Goal: Check status

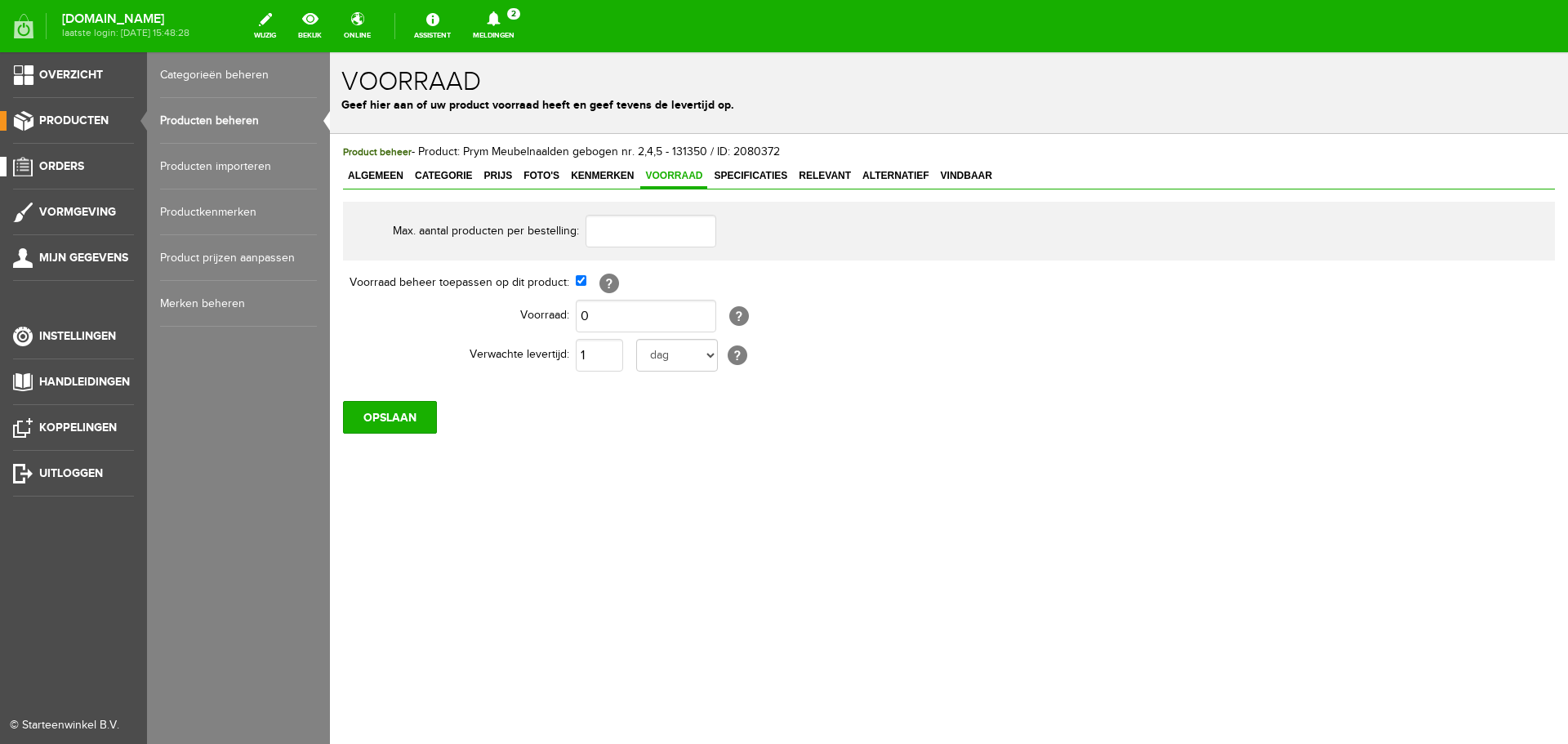
click at [56, 163] on span "Orders" at bounding box center [61, 166] width 45 height 14
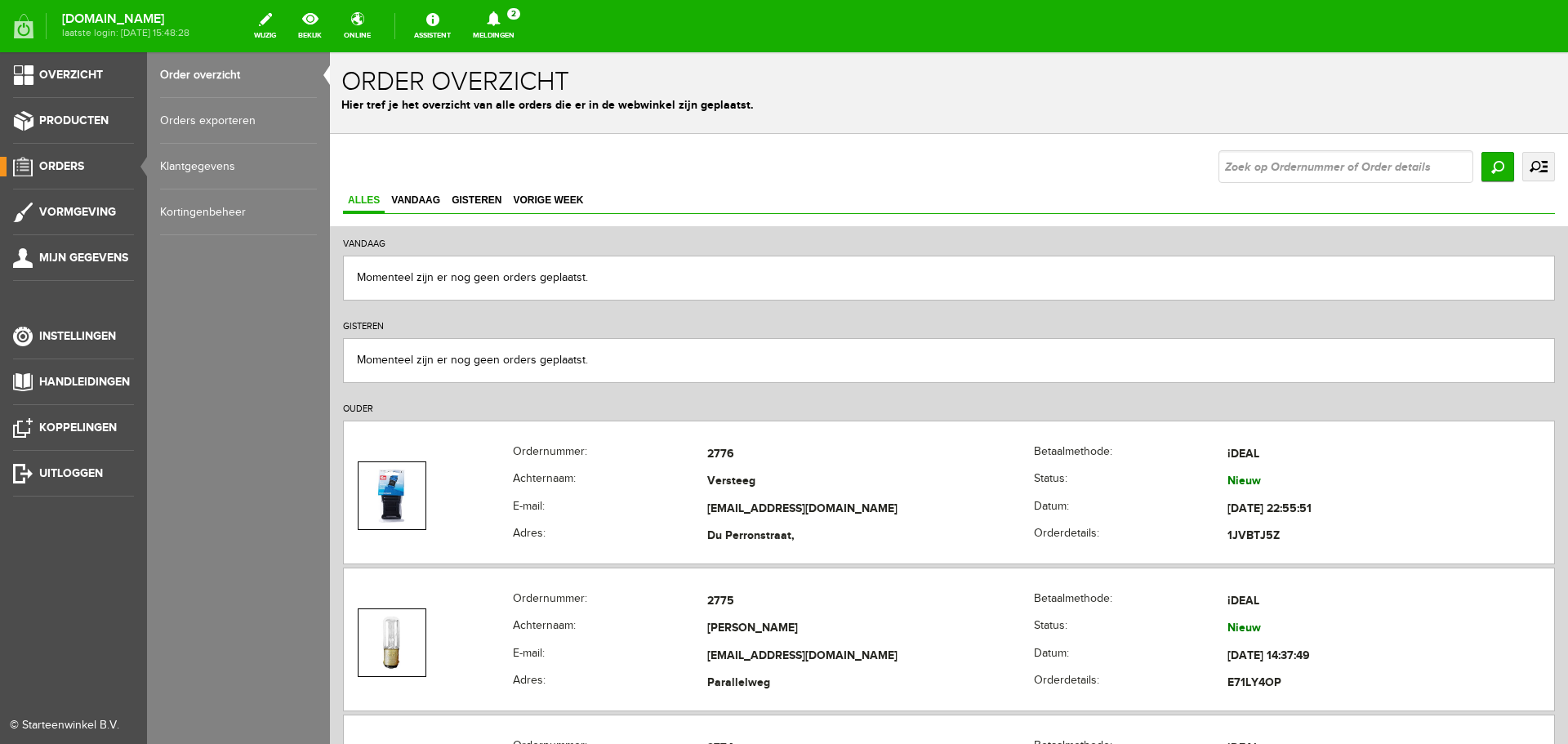
click at [187, 73] on link "Order overzicht" at bounding box center [238, 75] width 157 height 46
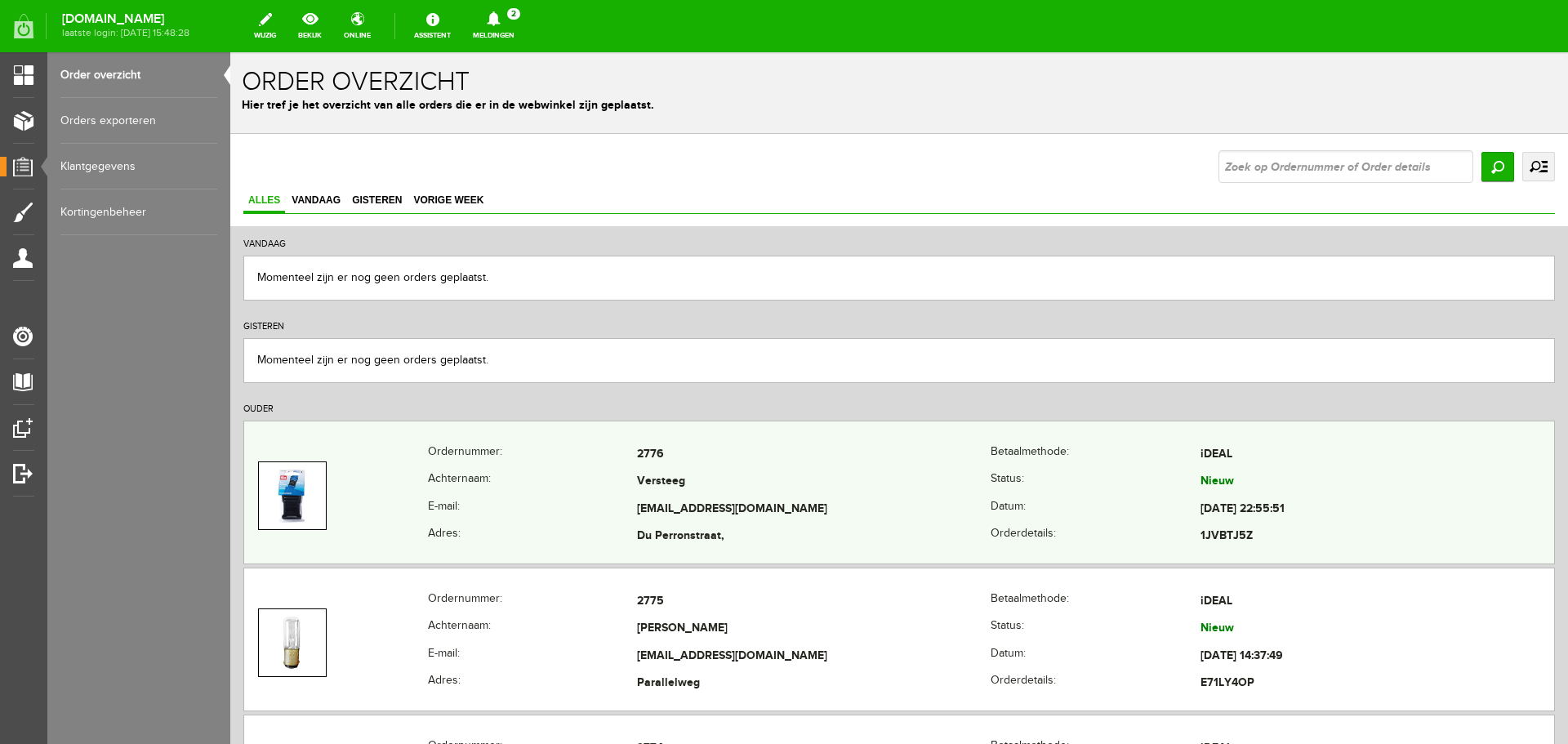
scroll to position [82, 0]
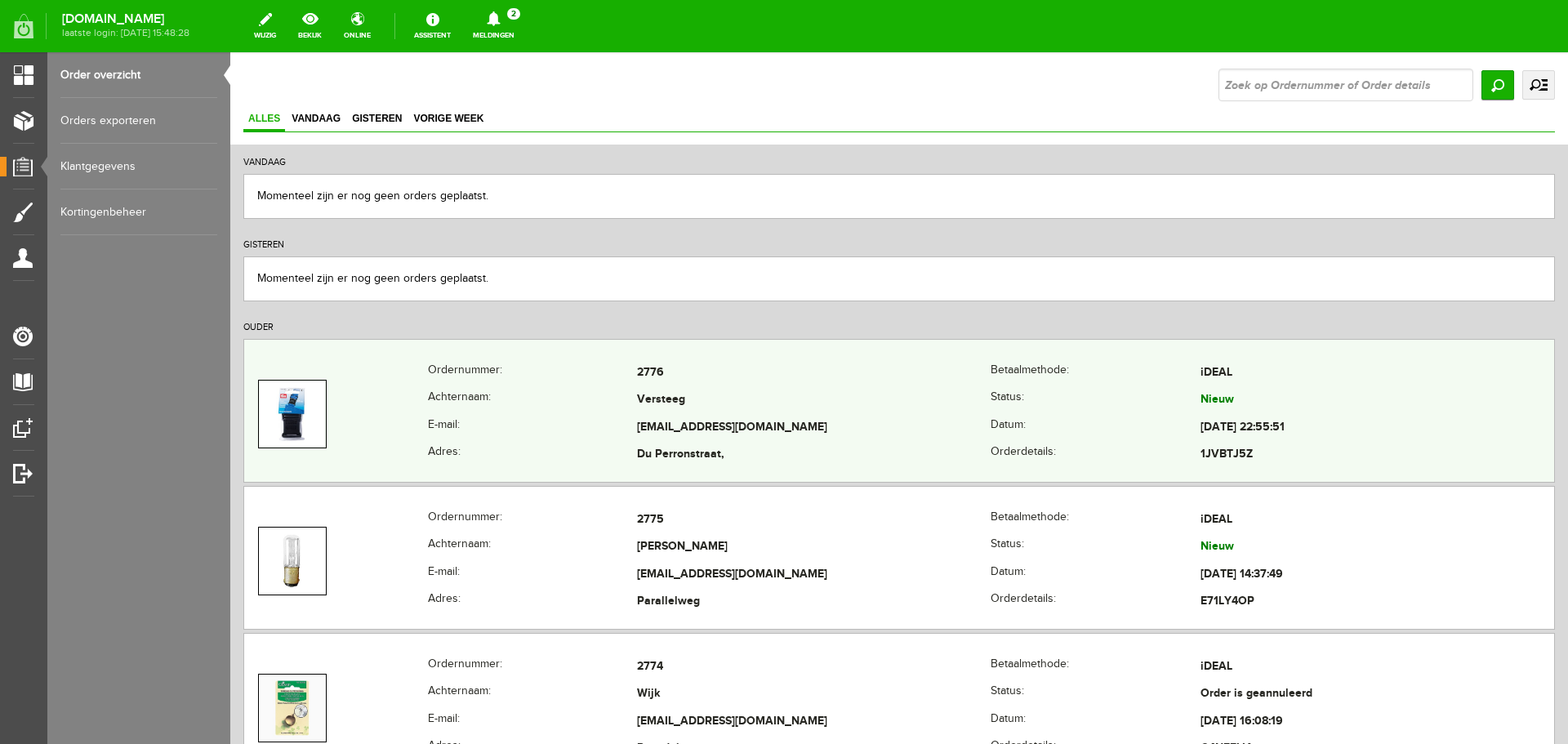
click at [833, 427] on td "[EMAIL_ADDRESS][DOMAIN_NAME]" at bounding box center [814, 428] width 354 height 28
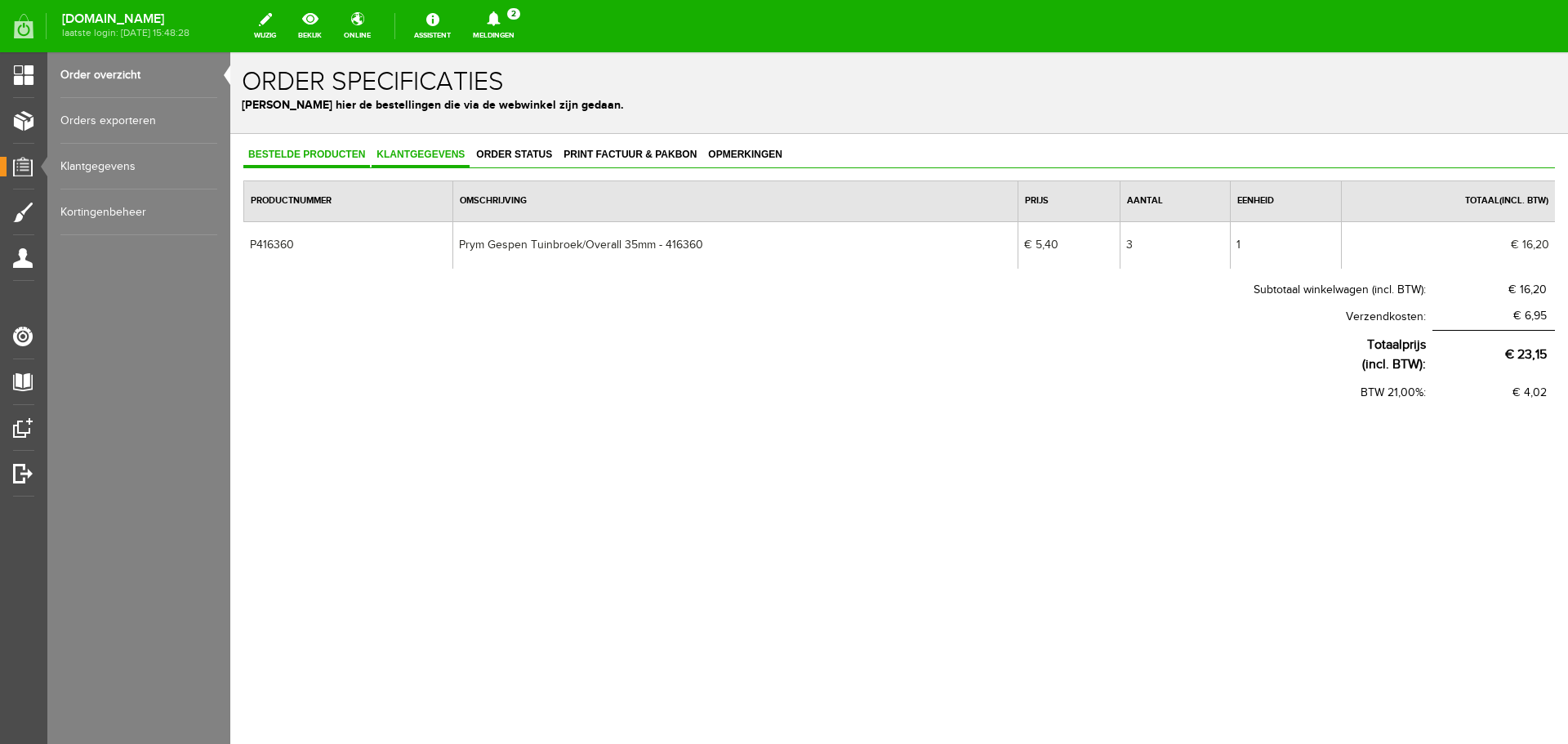
click at [424, 154] on span "Klantgegevens" at bounding box center [420, 154] width 98 height 11
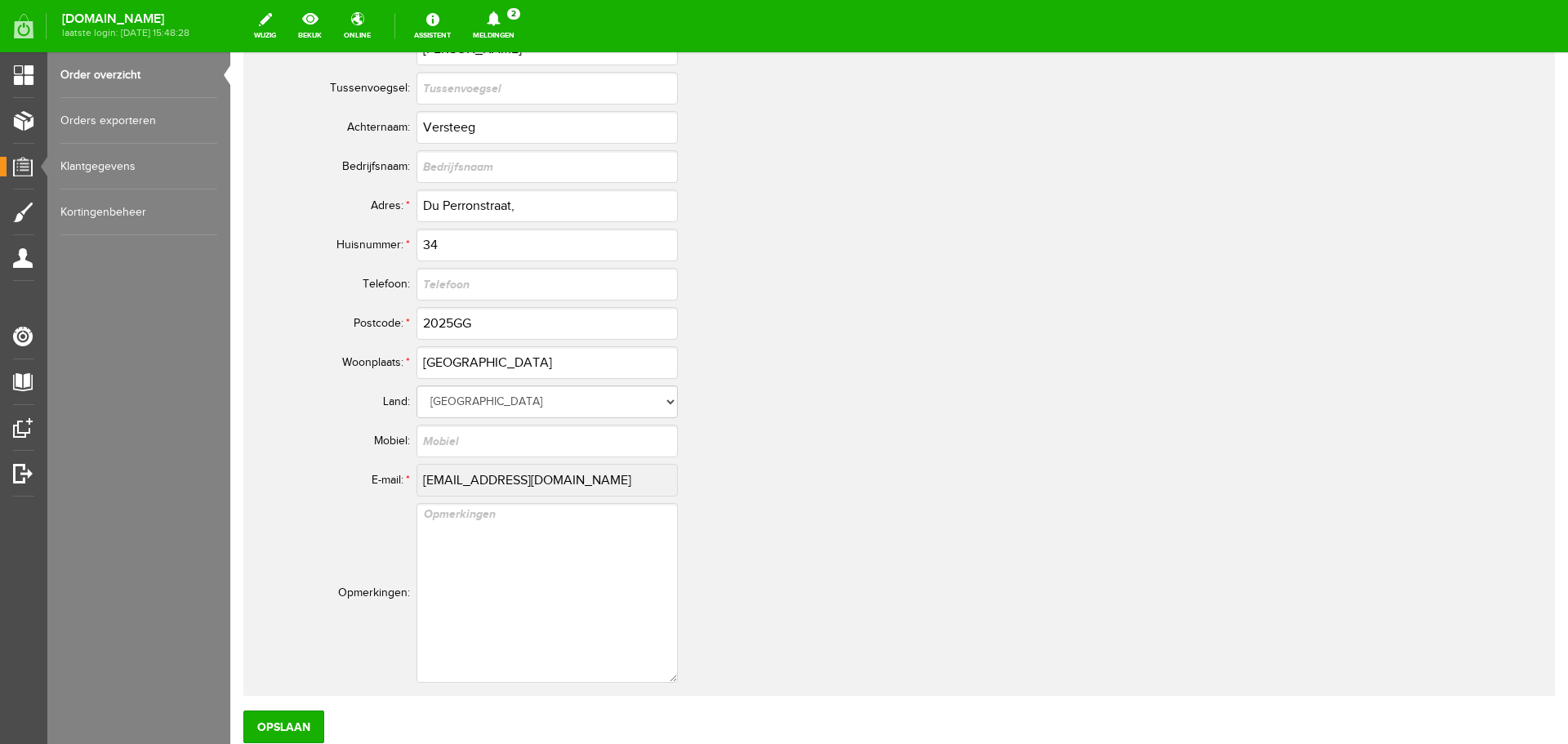
scroll to position [817, 0]
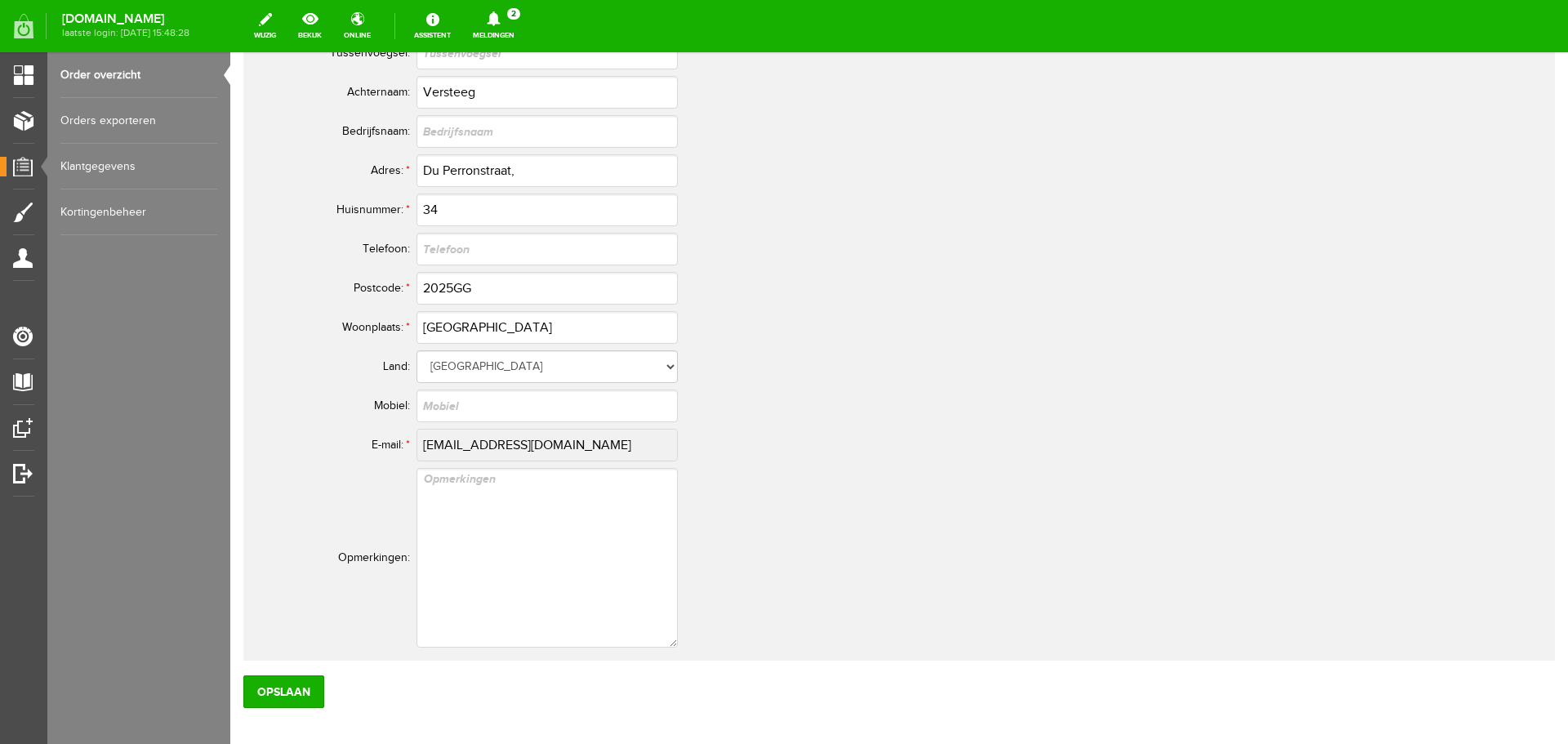
click at [79, 73] on link "Order overzicht" at bounding box center [139, 75] width 157 height 46
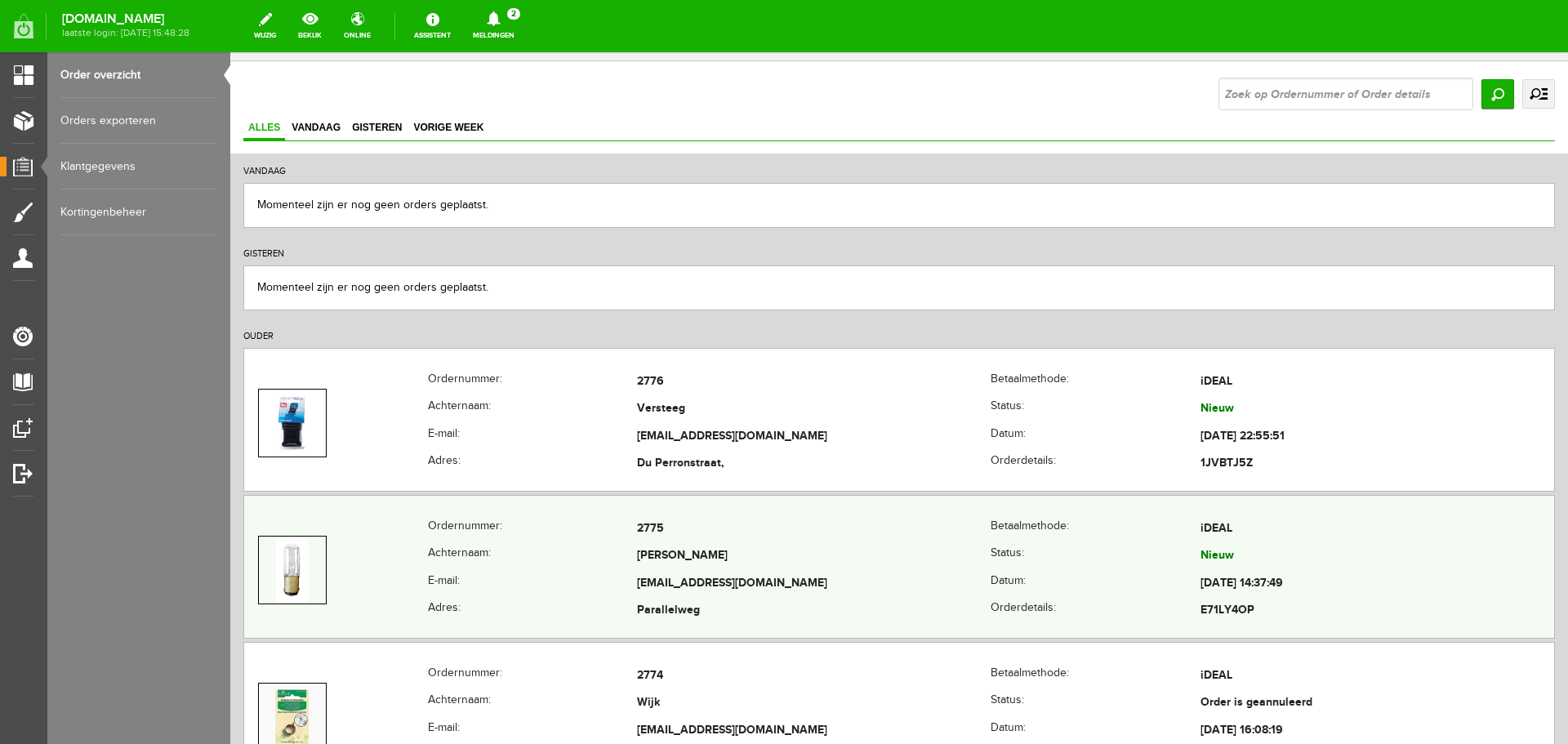
scroll to position [163, 0]
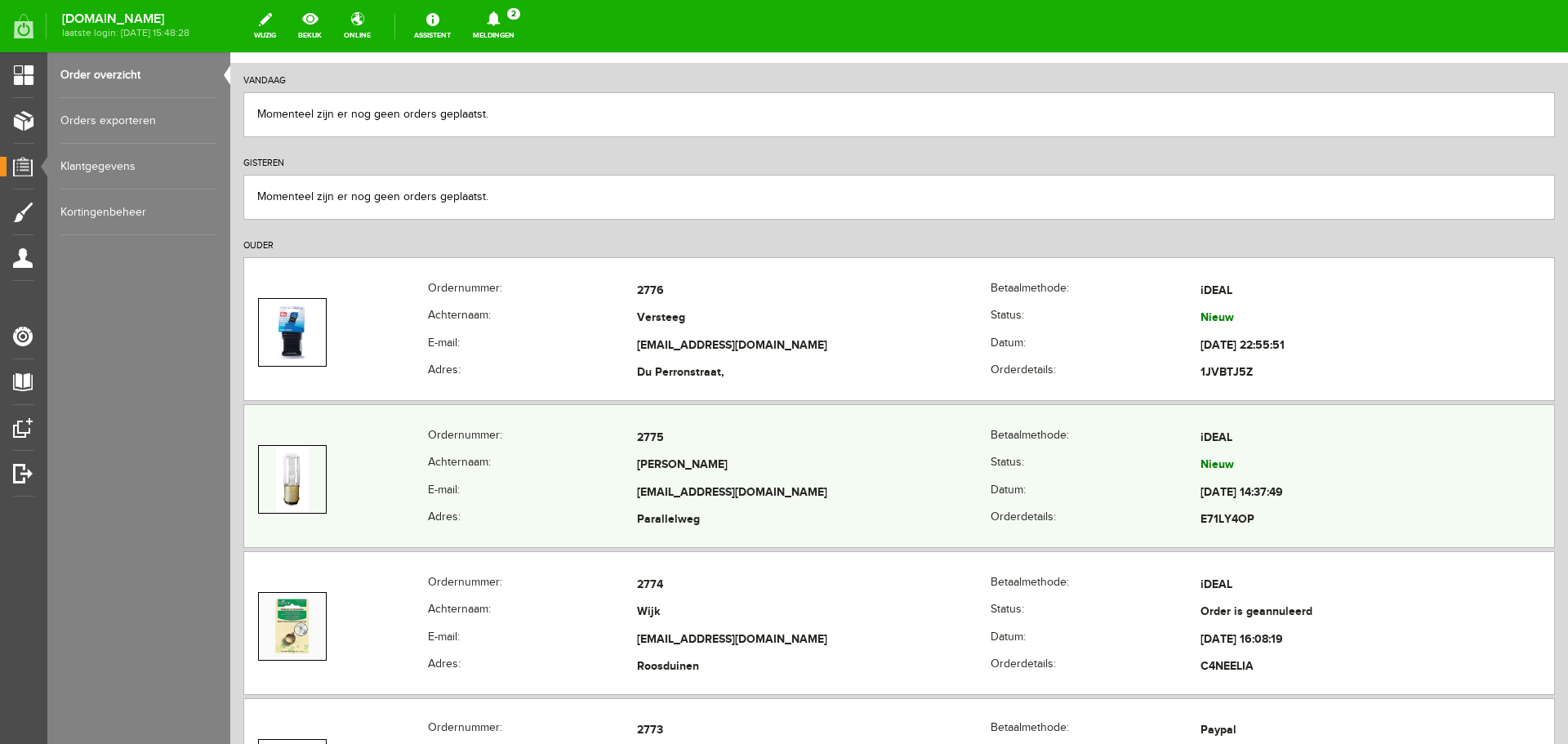
click at [752, 446] on td "2775" at bounding box center [814, 438] width 354 height 28
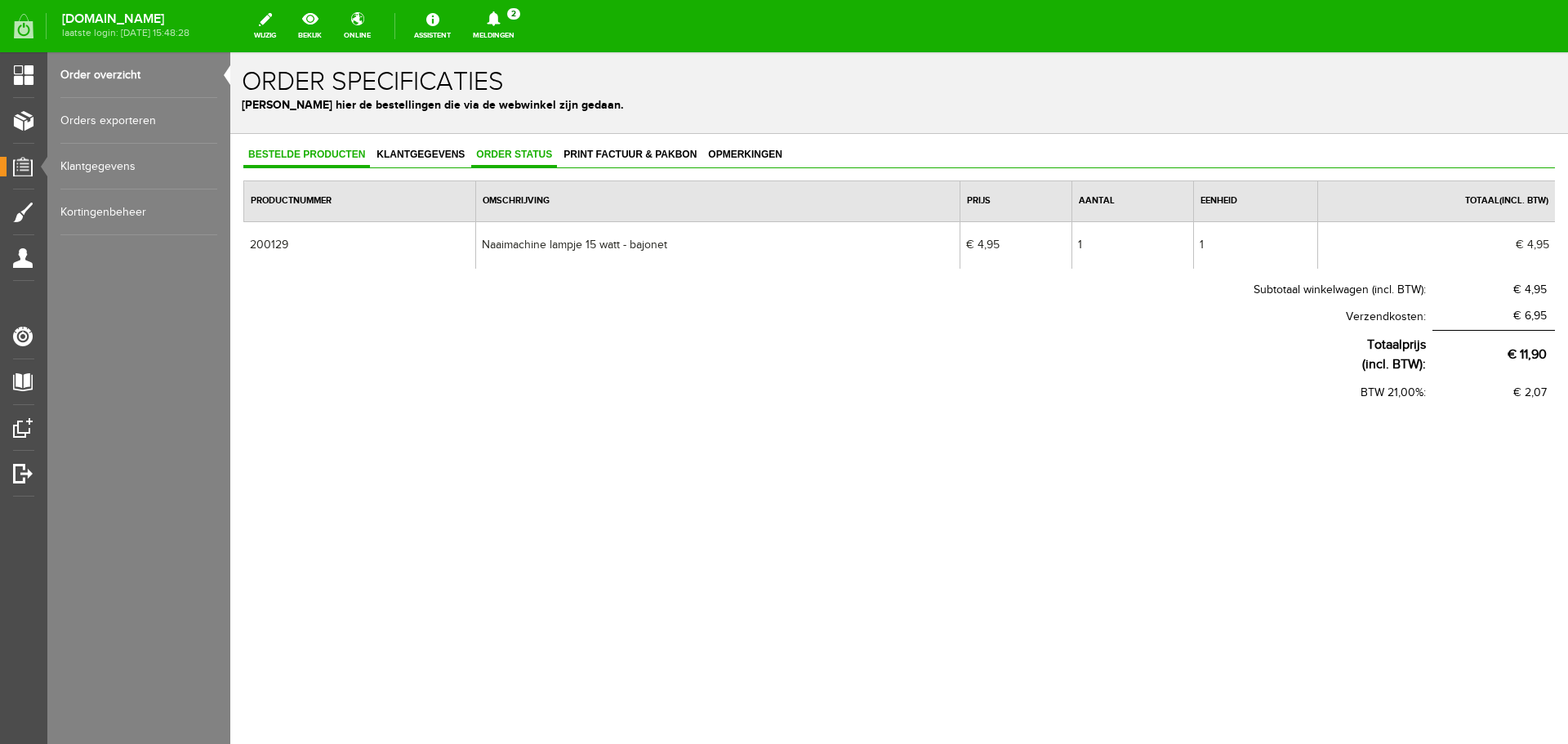
click at [502, 150] on span "Order status" at bounding box center [514, 154] width 85 height 11
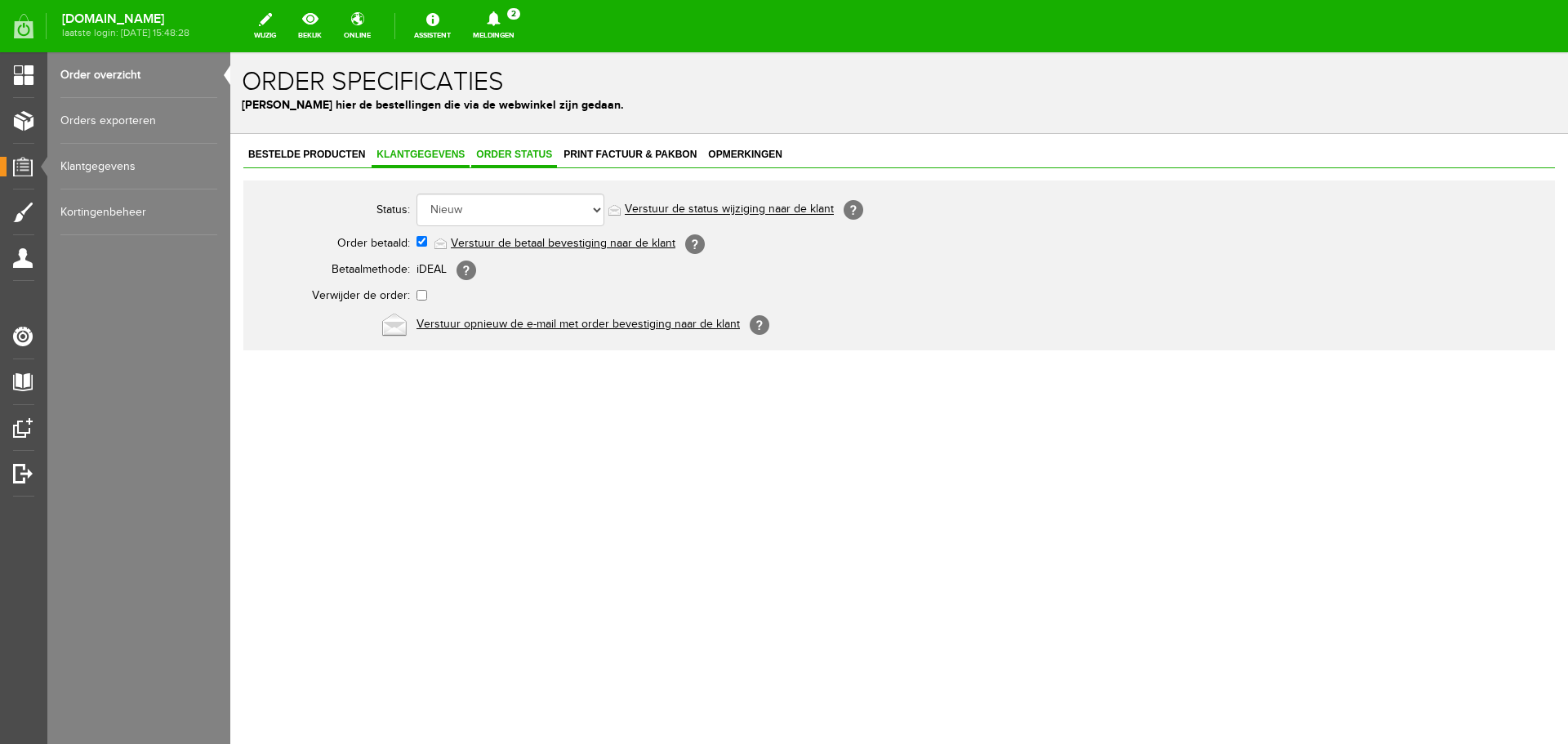
click at [412, 151] on span "Klantgegevens" at bounding box center [420, 154] width 98 height 11
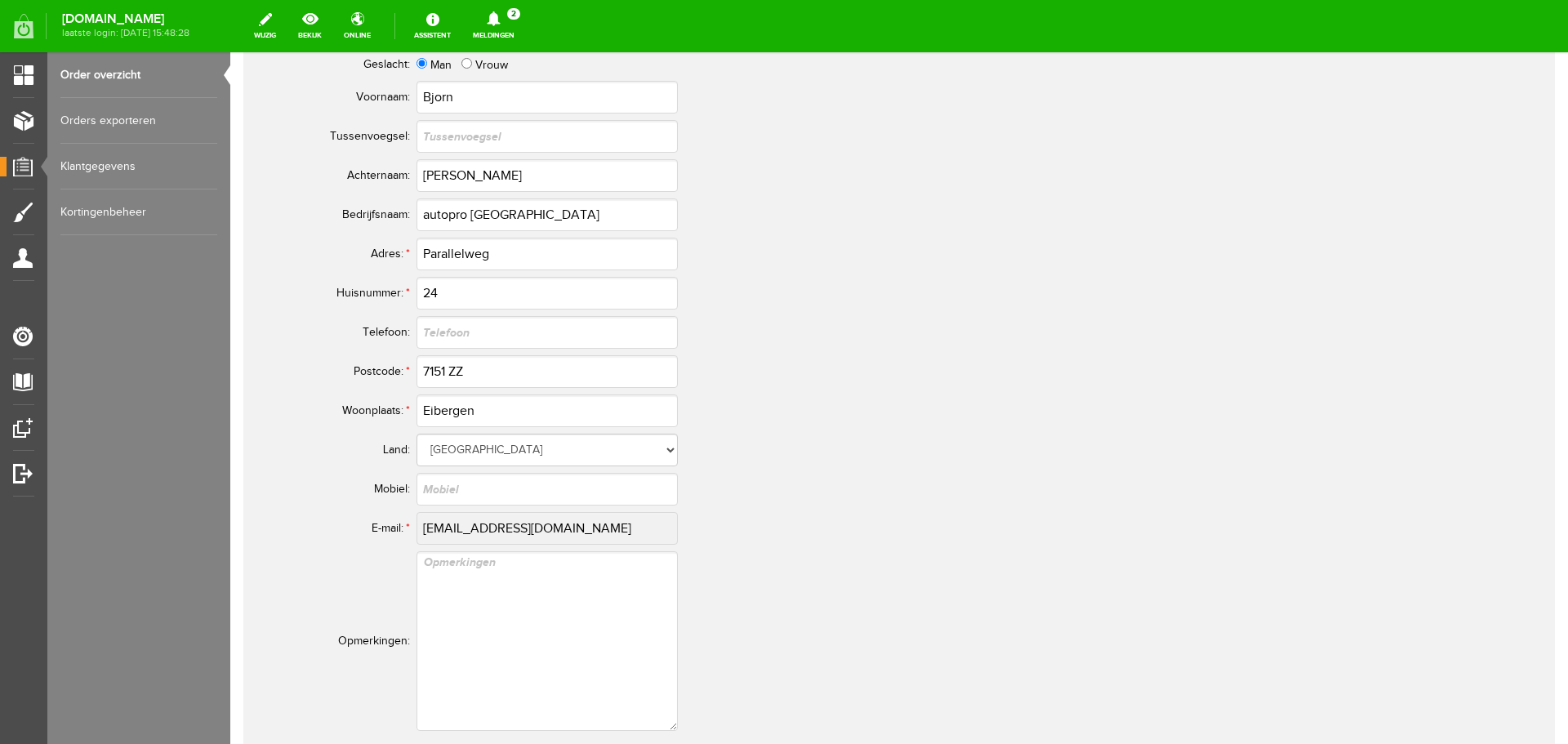
scroll to position [735, 0]
click at [404, 532] on tr "E-mail: * [EMAIL_ADDRESS][DOMAIN_NAME]" at bounding box center [645, 527] width 784 height 39
